Goal: Check status: Check status

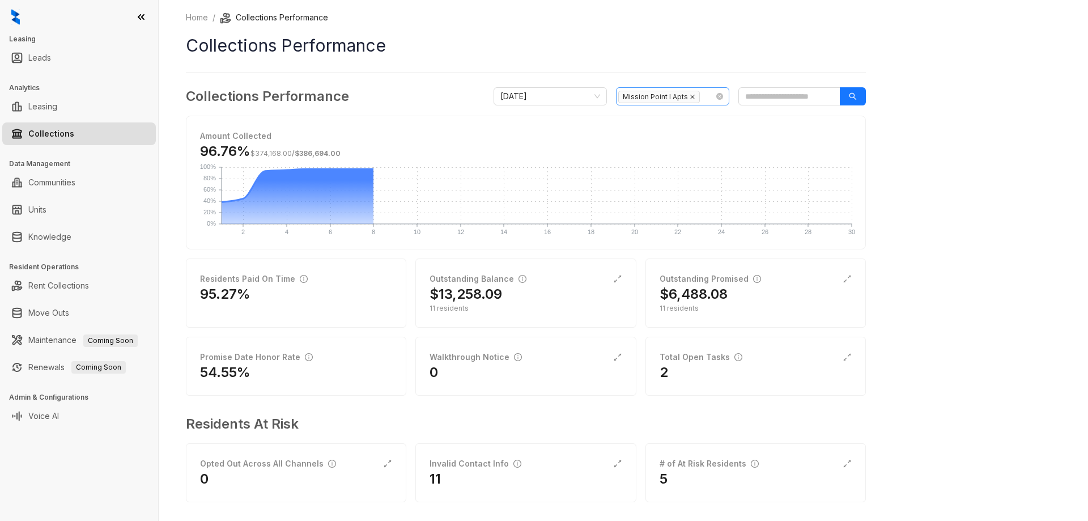
click at [693, 98] on icon "close" at bounding box center [693, 97] width 6 height 6
click at [673, 101] on div at bounding box center [666, 96] width 97 height 16
click at [652, 99] on div at bounding box center [666, 96] width 97 height 16
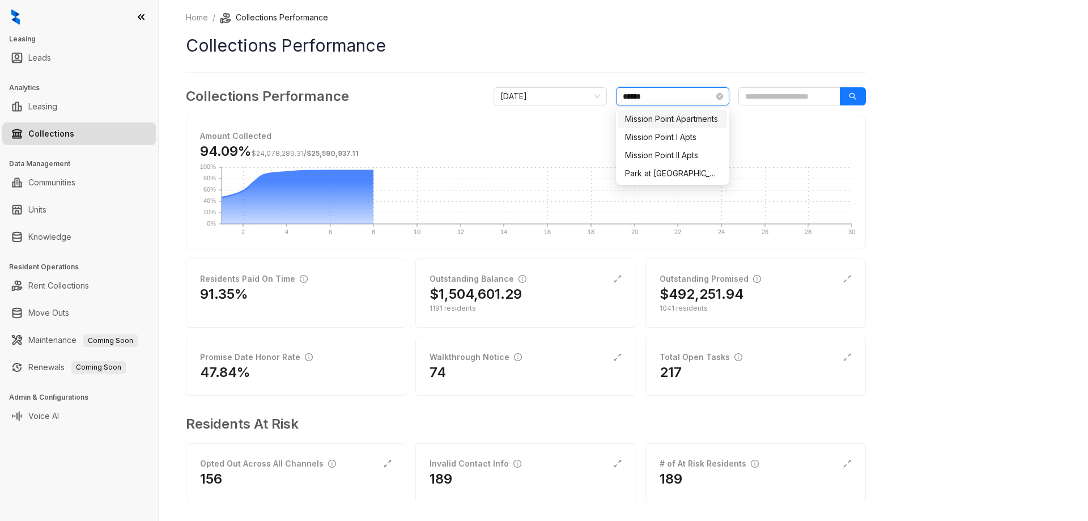
type input "*******"
click at [683, 156] on div "Mission Point II Apts" at bounding box center [672, 155] width 95 height 12
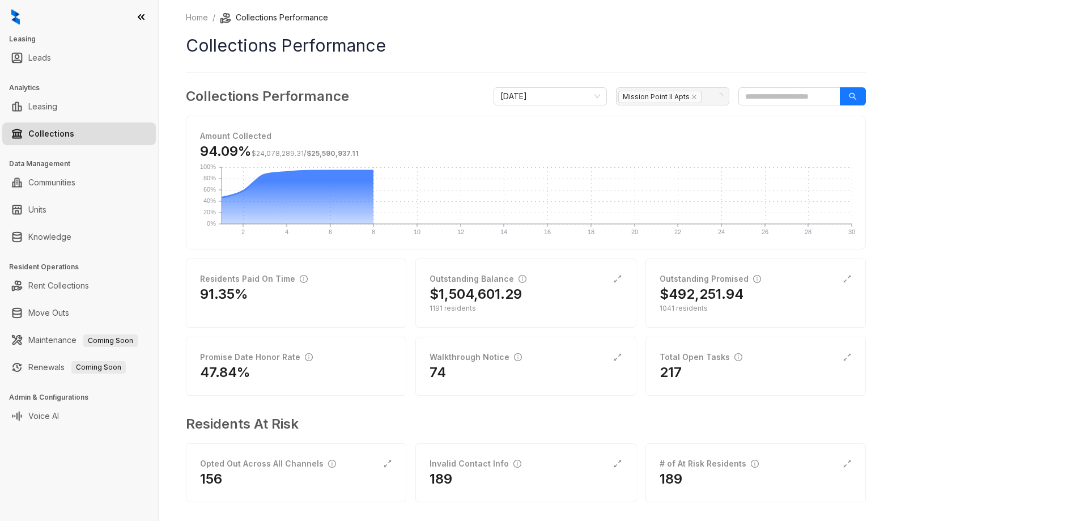
click at [953, 117] on div "Home / Collections Performance Collections Performance Collections Performance …" at bounding box center [624, 260] width 930 height 521
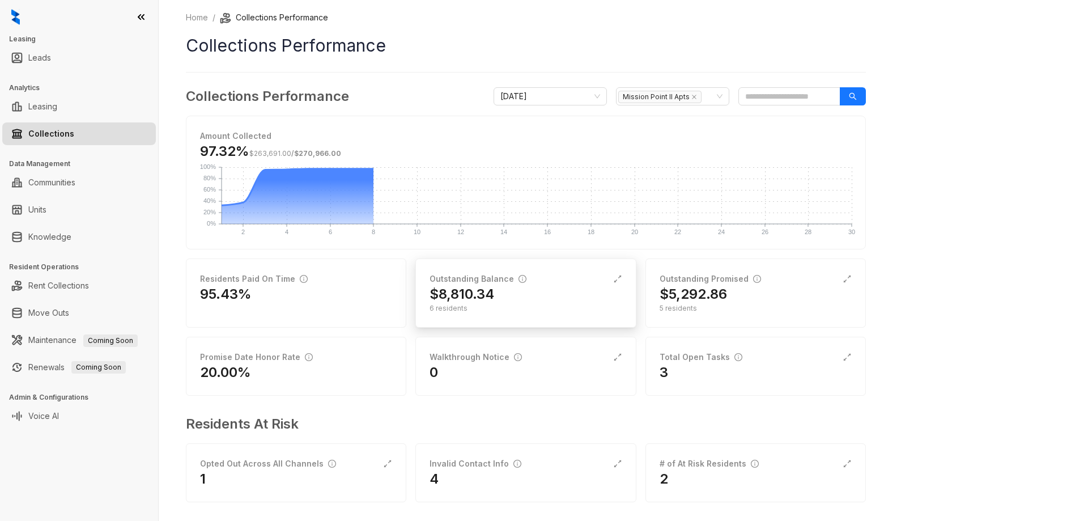
click at [507, 290] on div "$8,810.34" at bounding box center [526, 294] width 192 height 18
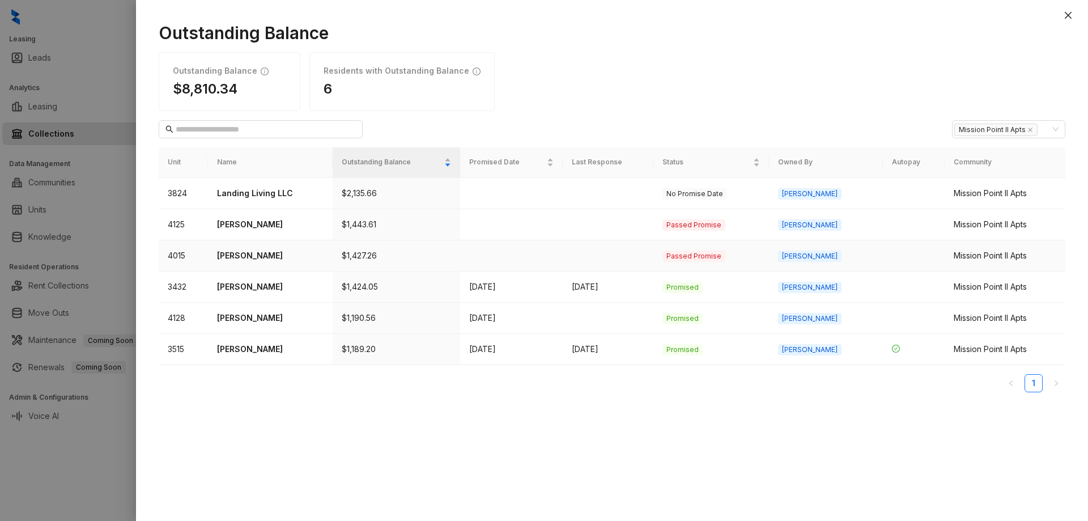
click at [235, 260] on p "[PERSON_NAME]" at bounding box center [270, 255] width 107 height 12
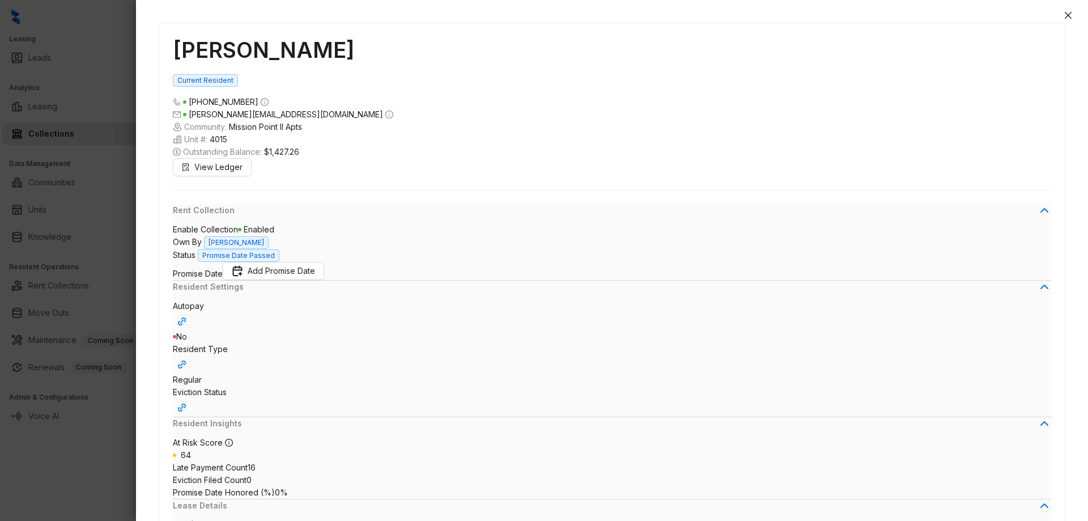
scroll to position [2444, 0]
click at [1072, 17] on icon "close" at bounding box center [1068, 15] width 9 height 9
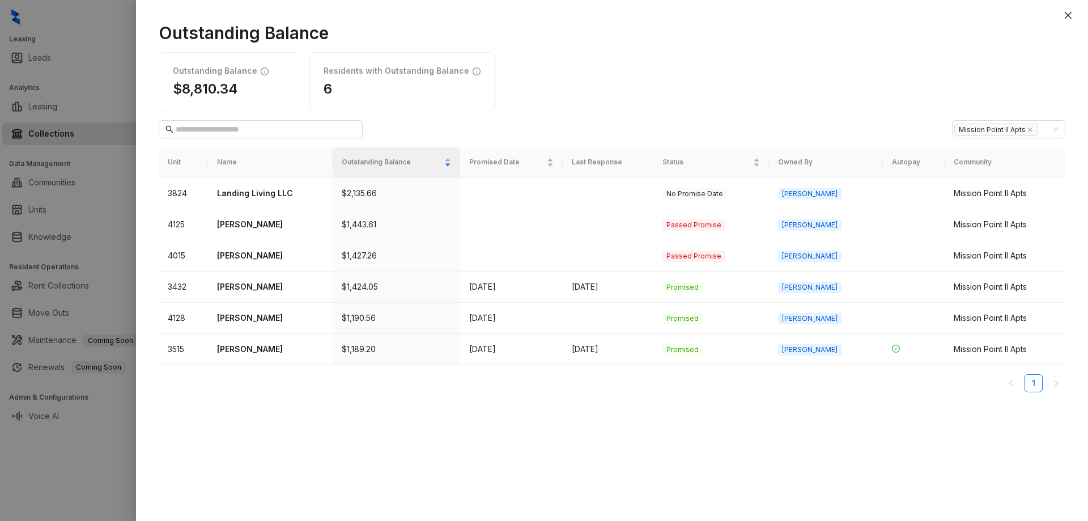
click at [1072, 17] on icon "close" at bounding box center [1068, 15] width 9 height 9
